Goal: Information Seeking & Learning: Learn about a topic

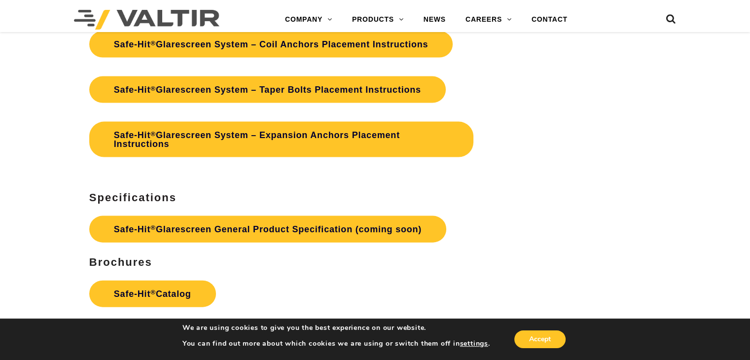
scroll to position [2220, 0]
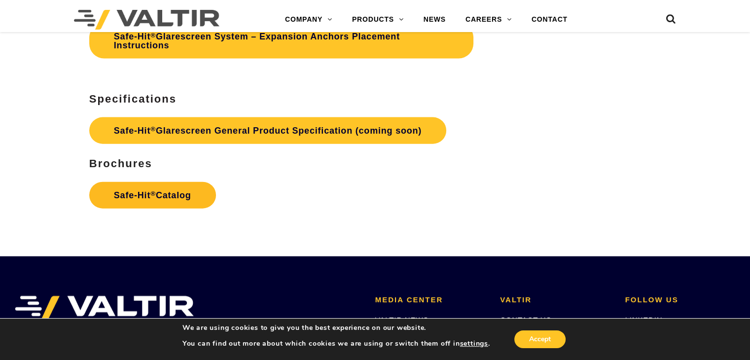
click at [165, 193] on link "Safe-Hit ® Catalog" at bounding box center [152, 195] width 127 height 27
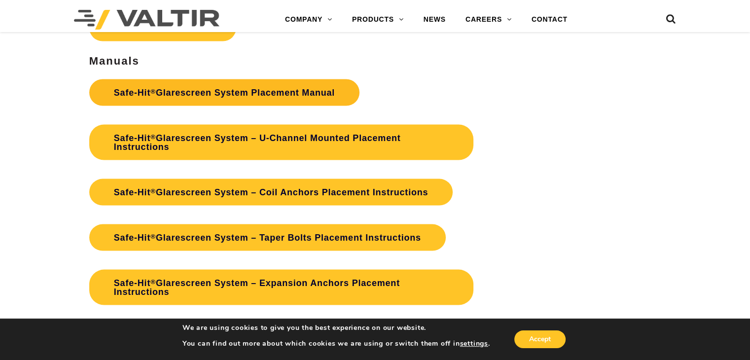
scroll to position [1875, 0]
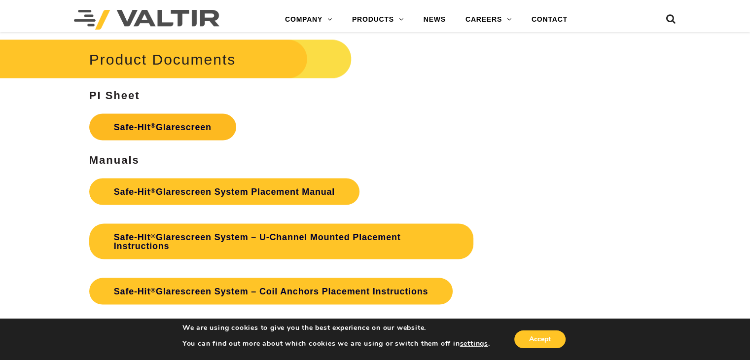
click at [201, 125] on link "Safe-Hit ® Glarescreen" at bounding box center [162, 126] width 147 height 27
